Goal: Check status: Check status

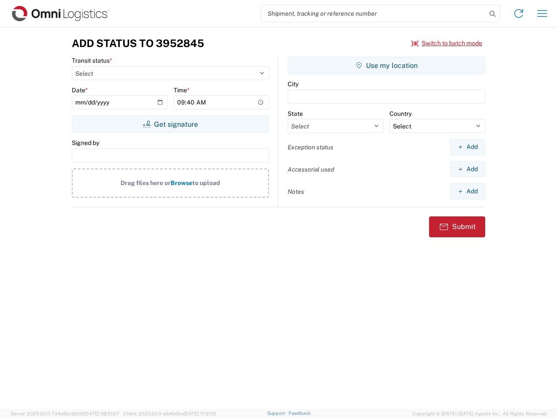
click at [374, 13] on input "search" at bounding box center [373, 13] width 225 height 17
click at [493, 14] on icon at bounding box center [493, 14] width 12 height 12
click at [519, 13] on icon at bounding box center [519, 14] width 14 height 14
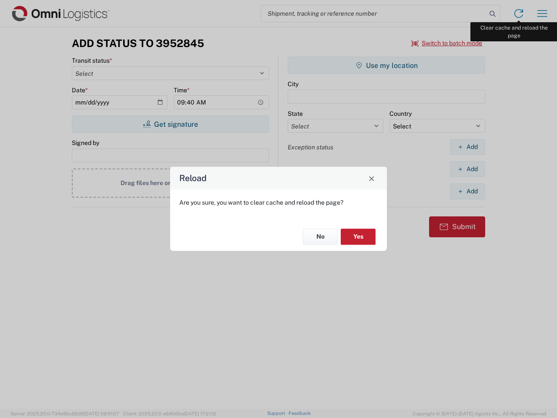
click at [542, 13] on div "Reload Are you sure, you want to clear cache and reload the page? No Yes" at bounding box center [278, 209] width 557 height 418
click at [447, 43] on div "Reload Are you sure, you want to clear cache and reload the page? No Yes" at bounding box center [278, 209] width 557 height 418
click at [170, 124] on div "Reload Are you sure, you want to clear cache and reload the page? No Yes" at bounding box center [278, 209] width 557 height 418
click at [386, 65] on div "Reload Are you sure, you want to clear cache and reload the page? No Yes" at bounding box center [278, 209] width 557 height 418
click at [467, 147] on div "Reload Are you sure, you want to clear cache and reload the page? No Yes" at bounding box center [278, 209] width 557 height 418
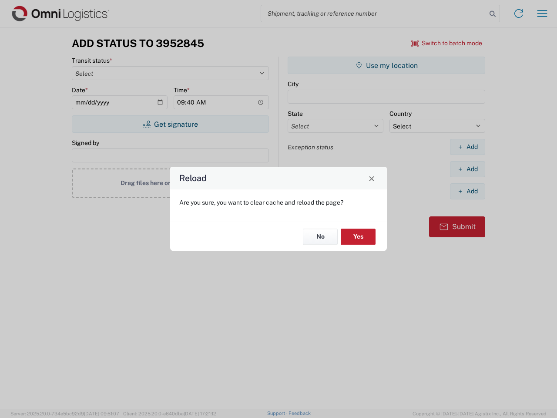
click at [467, 169] on div "Reload Are you sure, you want to clear cache and reload the page? No Yes" at bounding box center [278, 209] width 557 height 418
click at [467, 191] on div "Reload Are you sure, you want to clear cache and reload the page? No Yes" at bounding box center [278, 209] width 557 height 418
